Goal: Complete application form

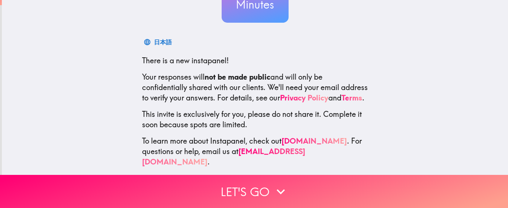
scroll to position [101, 0]
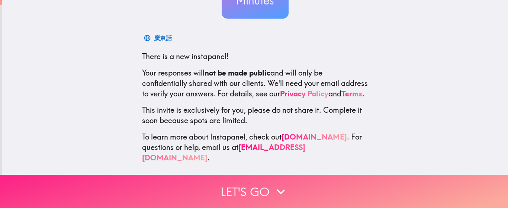
click at [277, 189] on icon "button" at bounding box center [281, 191] width 8 height 5
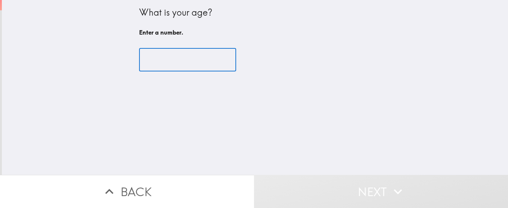
click at [167, 59] on input "number" at bounding box center [187, 59] width 97 height 23
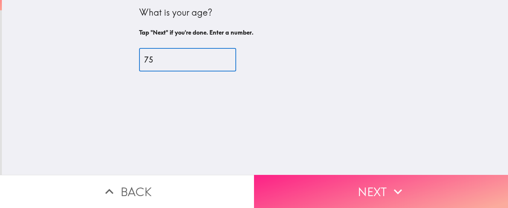
type input "75"
click at [369, 187] on button "Next" at bounding box center [381, 191] width 254 height 33
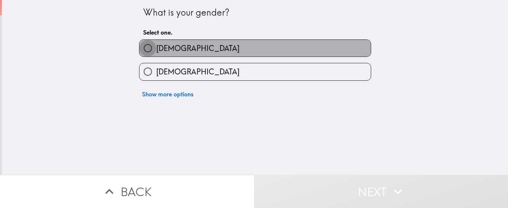
click at [142, 48] on input "[DEMOGRAPHIC_DATA]" at bounding box center [147, 48] width 17 height 17
radio input "true"
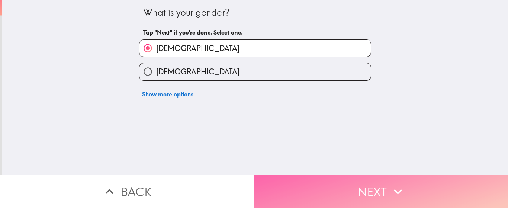
click at [358, 190] on button "Next" at bounding box center [381, 191] width 254 height 33
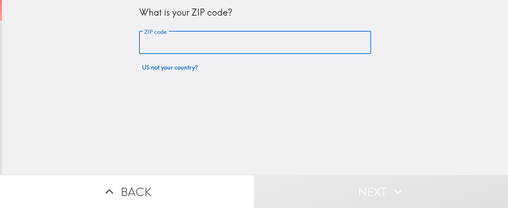
click at [177, 41] on input "ZIP code" at bounding box center [255, 42] width 232 height 23
type input "85212"
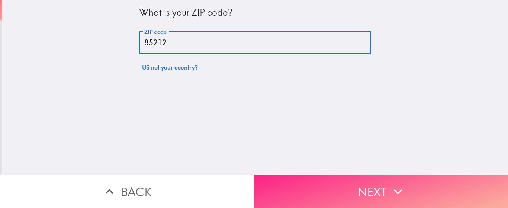
click at [365, 184] on button "Next" at bounding box center [381, 191] width 254 height 33
